Goal: Information Seeking & Learning: Check status

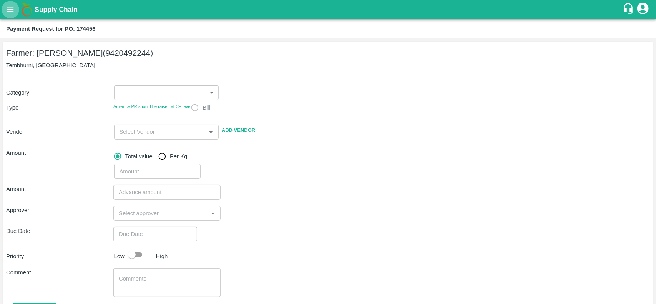
click at [5, 12] on button "open drawer" at bounding box center [11, 10] width 18 height 18
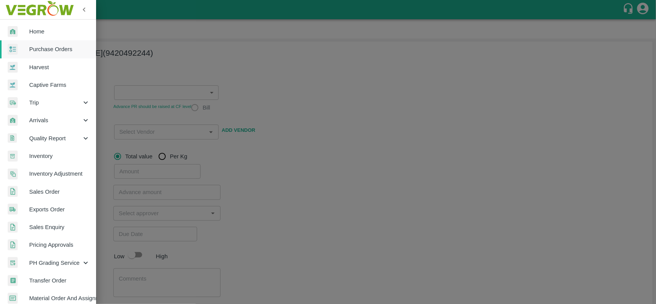
click at [47, 54] on link "Purchase Orders" at bounding box center [48, 49] width 96 height 18
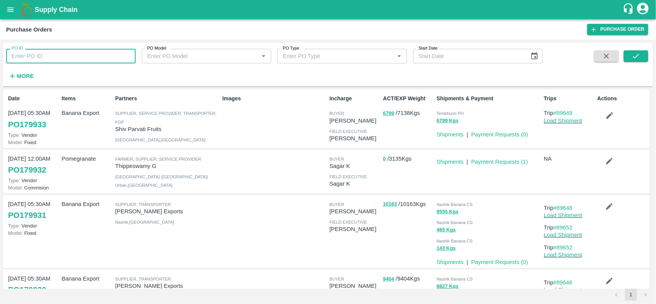
click at [68, 58] on input "PO ID" at bounding box center [70, 56] width 129 height 15
paste input "178838"
click at [68, 58] on input "178838" at bounding box center [70, 56] width 129 height 15
type input "178838"
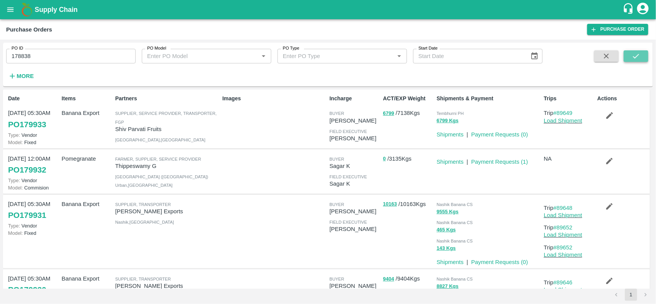
click at [634, 60] on button "submit" at bounding box center [635, 56] width 25 height 12
click at [56, 56] on input "178838" at bounding box center [70, 56] width 129 height 15
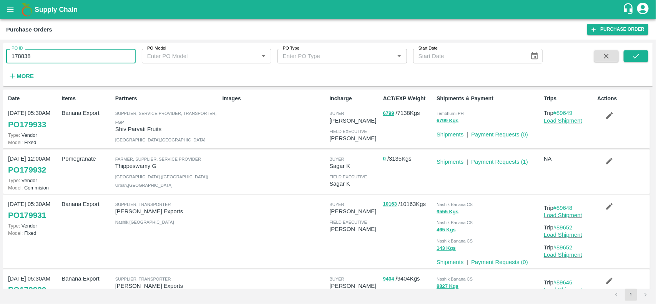
click at [56, 56] on input "178838" at bounding box center [70, 56] width 129 height 15
paste input "text"
type input "178838"
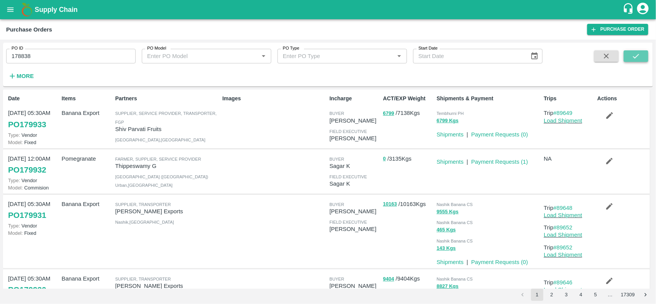
click at [643, 52] on button "submit" at bounding box center [635, 56] width 25 height 12
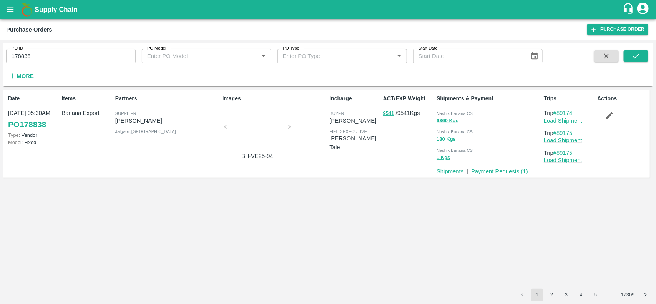
click at [98, 61] on input "178838" at bounding box center [70, 56] width 129 height 15
click at [646, 60] on button "submit" at bounding box center [635, 56] width 25 height 12
click at [58, 65] on div "PO ID 178838 PO ID PO Model PO Model   * PO Type PO Type   * Start Date Start D…" at bounding box center [271, 63] width 542 height 40
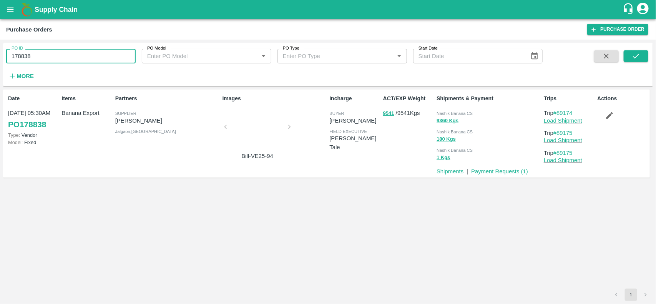
click at [58, 56] on input "178838" at bounding box center [70, 56] width 129 height 15
paste input "text"
click at [58, 56] on input "176048" at bounding box center [70, 56] width 129 height 15
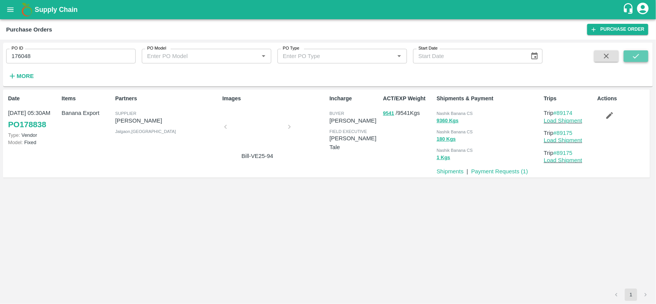
click at [640, 52] on icon "submit" at bounding box center [635, 56] width 8 height 8
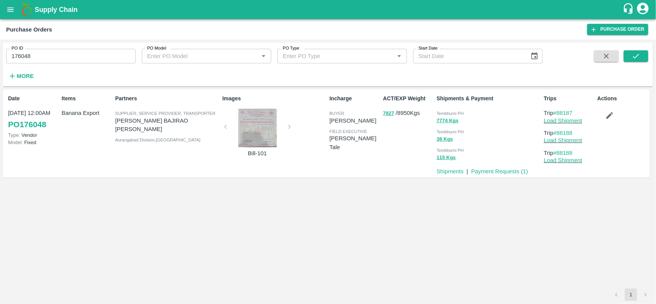
click at [53, 51] on input "176048" at bounding box center [70, 56] width 129 height 15
paste input "text"
click at [53, 51] on input "177843" at bounding box center [70, 56] width 129 height 15
click at [639, 53] on icon "submit" at bounding box center [635, 56] width 8 height 8
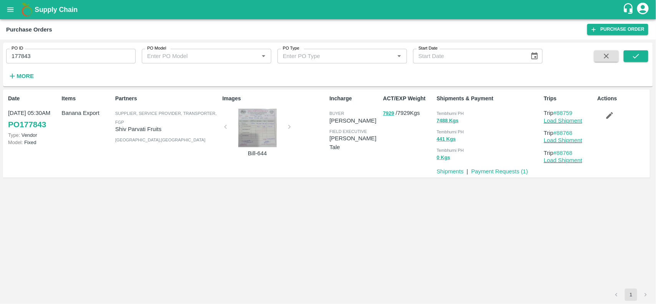
click at [48, 58] on input "177843" at bounding box center [70, 56] width 129 height 15
paste input "text"
click at [48, 58] on input "178680" at bounding box center [70, 56] width 129 height 15
type input "178680"
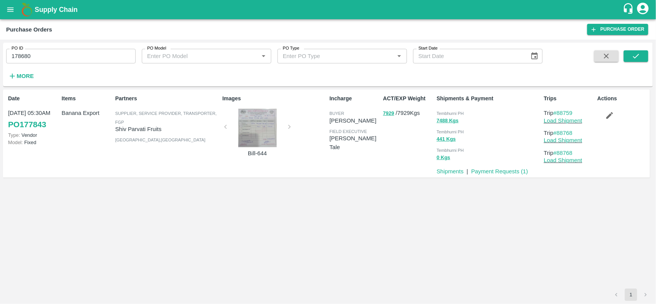
click at [636, 49] on div "PO ID 178680 PO ID PO Model PO Model   * PO Type PO Type   * Start Date Start D…" at bounding box center [327, 65] width 649 height 38
click at [636, 55] on icon "submit" at bounding box center [635, 56] width 8 height 8
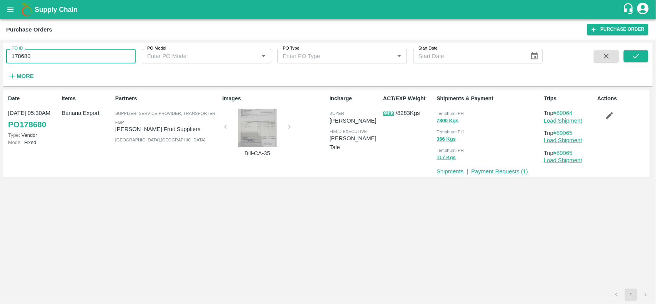
click at [56, 62] on input "178680" at bounding box center [70, 56] width 129 height 15
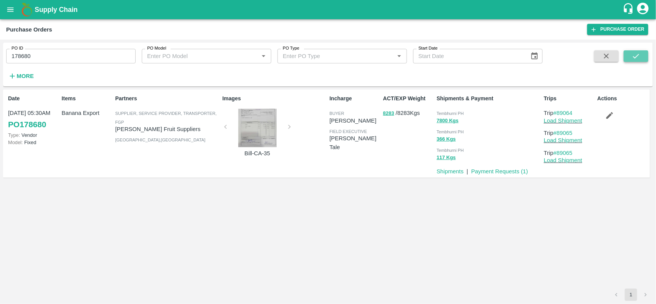
click at [642, 53] on button "submit" at bounding box center [635, 56] width 25 height 12
